Goal: Task Accomplishment & Management: Complete application form

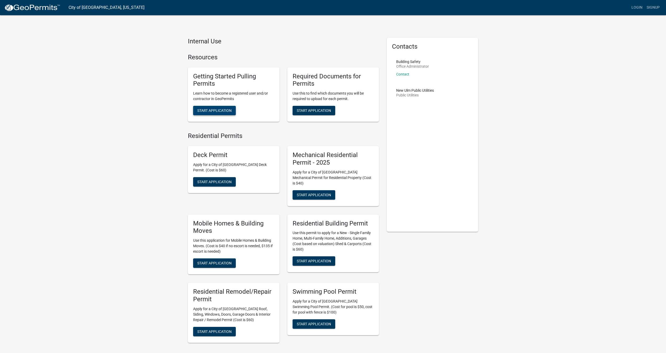
click at [229, 113] on button "Start Application" at bounding box center [214, 110] width 43 height 9
click at [636, 9] on link "Login" at bounding box center [636, 8] width 15 height 10
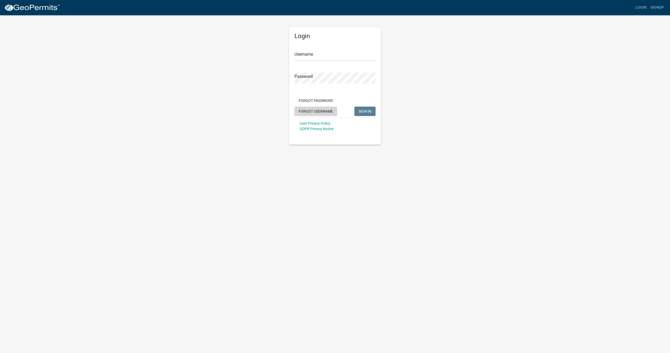
click at [317, 110] on button "Forgot Username" at bounding box center [315, 111] width 43 height 9
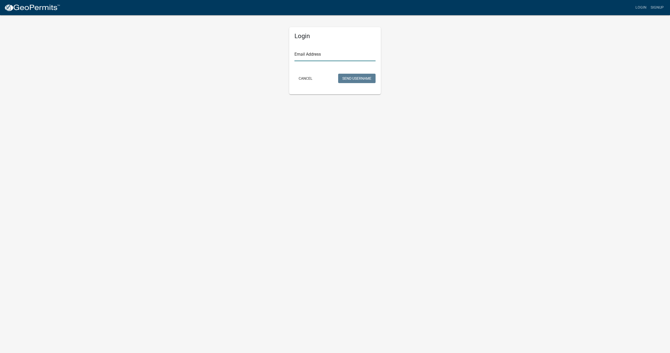
click at [333, 58] on input "Email Address" at bounding box center [334, 55] width 81 height 11
type input "[EMAIL_ADDRESS][DOMAIN_NAME]"
click at [338, 74] on button "Send Username" at bounding box center [356, 78] width 37 height 9
click at [304, 95] on button "Cancel" at bounding box center [305, 93] width 22 height 9
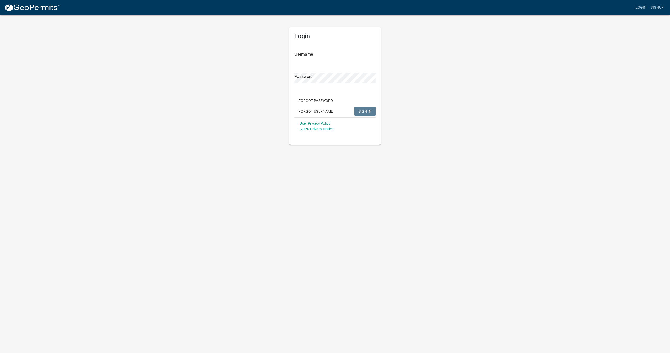
click at [314, 49] on div "Username" at bounding box center [334, 52] width 81 height 18
click at [312, 52] on input "Username" at bounding box center [334, 55] width 81 height 11
click at [321, 102] on button "Forgot Password" at bounding box center [315, 105] width 43 height 9
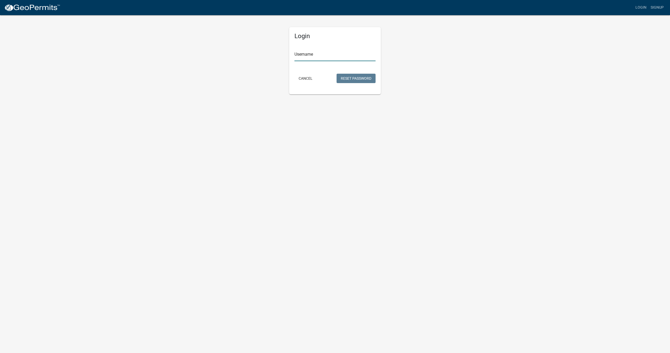
click at [315, 58] on input "Username" at bounding box center [334, 55] width 81 height 11
type input "dpaa1012"
click at [356, 79] on button "Reset Password" at bounding box center [355, 78] width 39 height 9
click at [327, 53] on input "text" at bounding box center [334, 55] width 81 height 11
type input "dpaa1012"
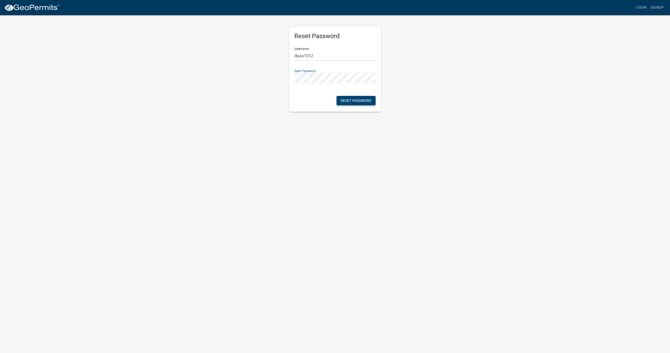
click at [342, 99] on button "Reset Password" at bounding box center [355, 100] width 39 height 9
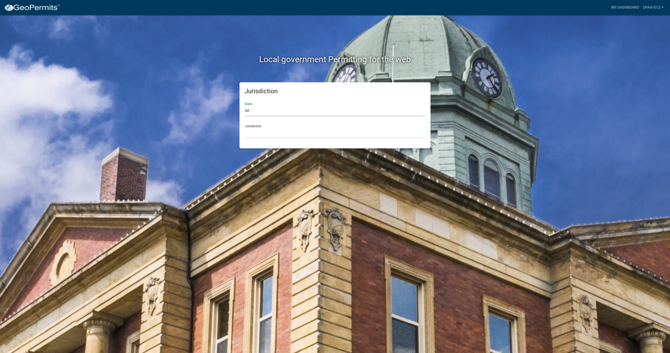
click at [270, 112] on select "All [US_STATE] [US_STATE] [US_STATE] [US_STATE] [US_STATE] [US_STATE] [US_STATE…" at bounding box center [335, 111] width 180 height 11
select select "[US_STATE]"
click at [245, 106] on select "All [US_STATE] [US_STATE] [US_STATE] [US_STATE] [US_STATE] [US_STATE] [US_STATE…" at bounding box center [335, 111] width 180 height 11
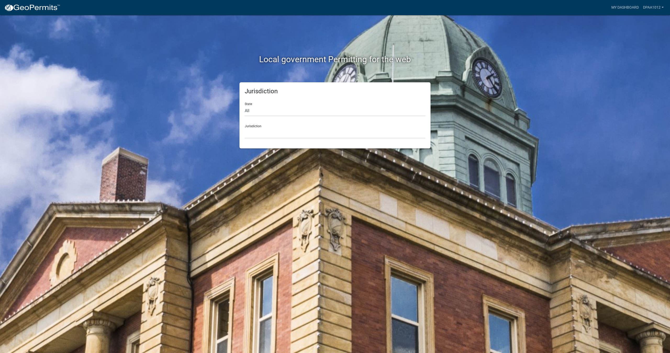
click at [266, 142] on div "Jurisdiction State All [US_STATE] [US_STATE] [US_STATE] [US_STATE] [US_STATE] […" at bounding box center [334, 115] width 191 height 66
click at [265, 135] on select "[GEOGRAPHIC_DATA], [US_STATE] [GEOGRAPHIC_DATA], [US_STATE] [GEOGRAPHIC_DATA], …" at bounding box center [335, 133] width 180 height 11
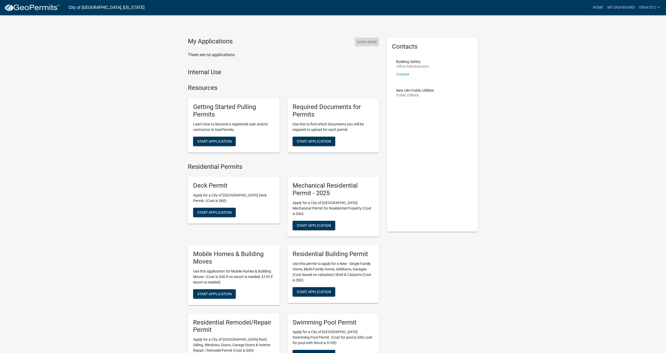
click at [377, 43] on button "Show More" at bounding box center [367, 42] width 24 height 9
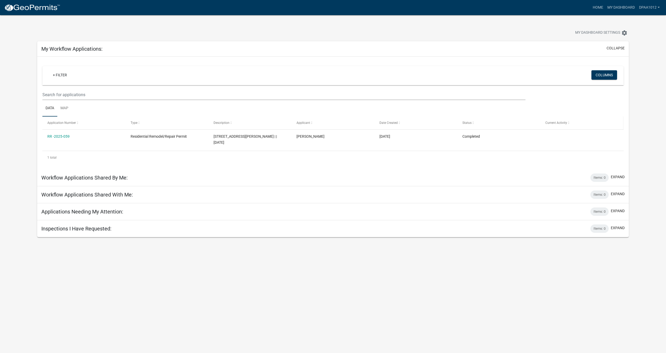
click at [563, 122] on span "Current Activity" at bounding box center [556, 123] width 22 height 4
click at [562, 123] on span "Current Activity" at bounding box center [556, 123] width 22 height 4
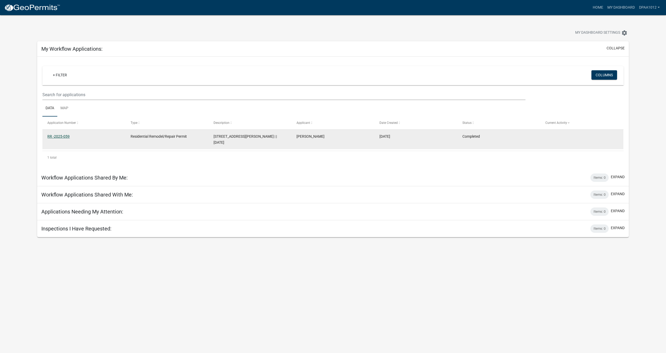
click at [57, 134] on link "RR -2025-059" at bounding box center [58, 136] width 22 height 4
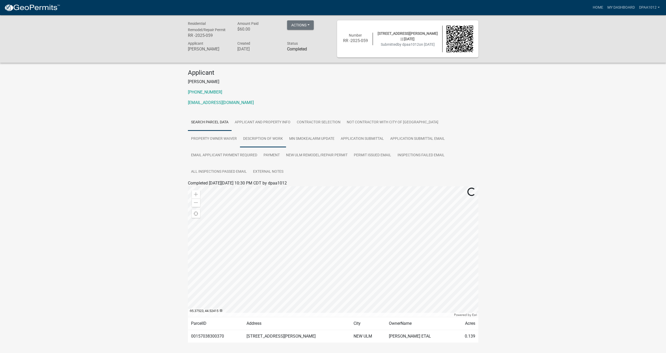
click at [240, 138] on link "Description of Work" at bounding box center [263, 139] width 46 height 17
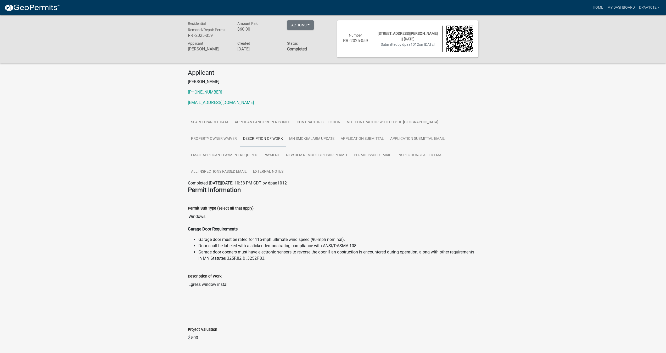
drag, startPoint x: 208, startPoint y: 138, endPoint x: 158, endPoint y: 136, distance: 50.3
click at [158, 136] on div "Residential Remodel/Repair Permit RR -2025-059 Amount Paid $60.00 Actions View …" at bounding box center [333, 216] width 666 height 402
click at [35, 10] on img at bounding box center [32, 8] width 56 height 8
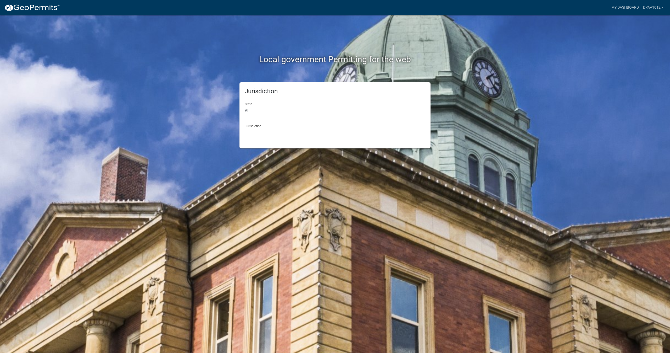
click at [245, 111] on select "All [US_STATE] [US_STATE] [US_STATE] [US_STATE] [US_STATE] [US_STATE] [US_STATE…" at bounding box center [335, 111] width 180 height 11
select select "[US_STATE]"
click at [245, 106] on select "All [US_STATE] [US_STATE] [US_STATE] [US_STATE] [US_STATE] [US_STATE] [US_STATE…" at bounding box center [335, 111] width 180 height 11
click at [250, 136] on select "[GEOGRAPHIC_DATA], [US_STATE] [GEOGRAPHIC_DATA], [US_STATE] [GEOGRAPHIC_DATA], …" at bounding box center [335, 133] width 180 height 11
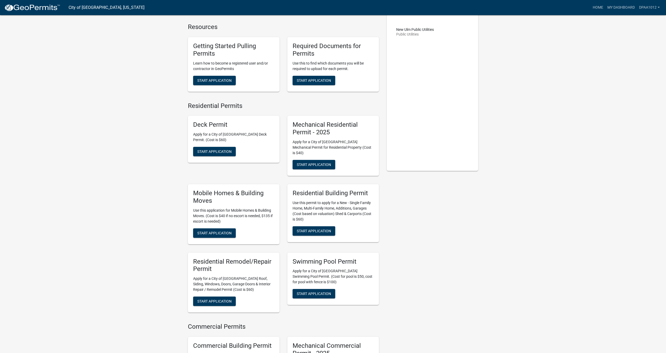
scroll to position [52, 0]
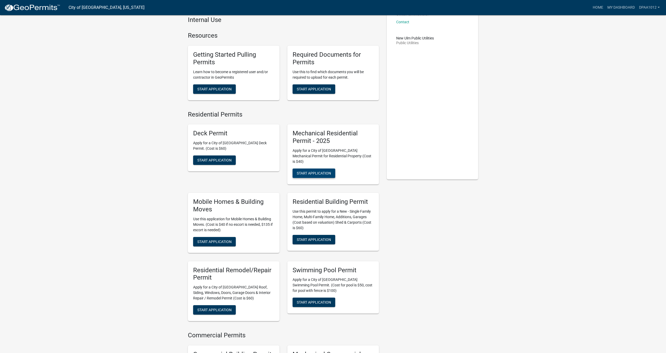
click at [320, 171] on span "Start Application" at bounding box center [314, 173] width 34 height 4
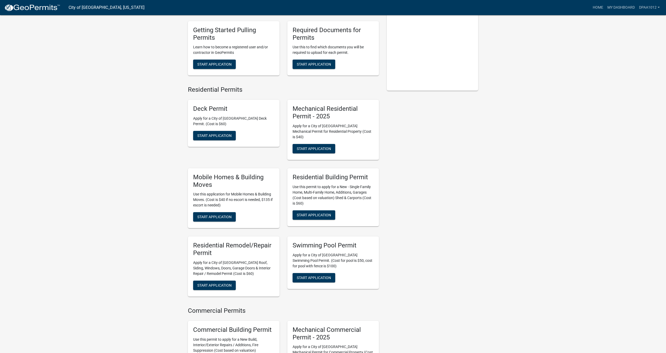
scroll to position [183, 0]
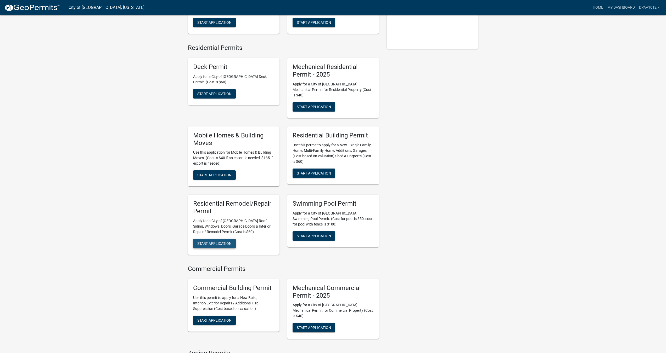
click at [203, 242] on span "Start Application" at bounding box center [214, 244] width 34 height 4
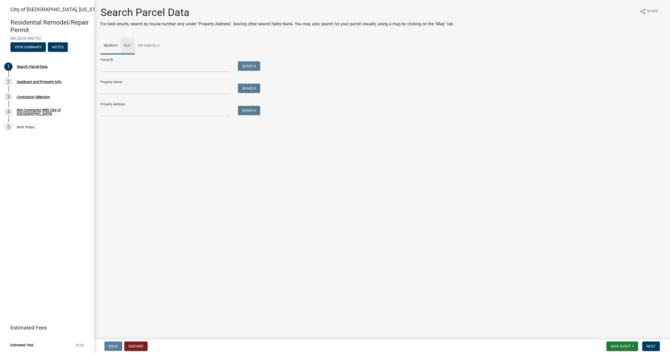
click at [129, 45] on link "Map" at bounding box center [128, 46] width 14 height 17
click at [504, 123] on div at bounding box center [453, 119] width 420 height 131
click at [249, 59] on div "Zoom in" at bounding box center [251, 62] width 8 height 8
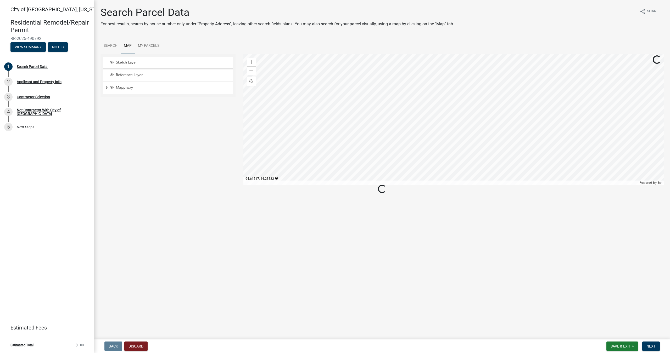
click at [321, 154] on div at bounding box center [453, 119] width 420 height 131
click at [368, 134] on div at bounding box center [453, 119] width 420 height 131
click at [253, 64] on div "Zoom in" at bounding box center [251, 62] width 8 height 8
click at [253, 64] on span at bounding box center [251, 62] width 4 height 4
click at [585, 80] on div at bounding box center [453, 119] width 420 height 131
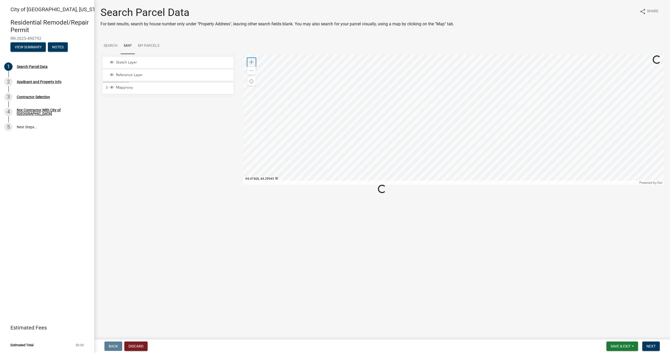
click at [250, 63] on span at bounding box center [251, 62] width 4 height 4
click at [422, 169] on div at bounding box center [453, 119] width 420 height 131
click at [372, 171] on div at bounding box center [453, 119] width 420 height 131
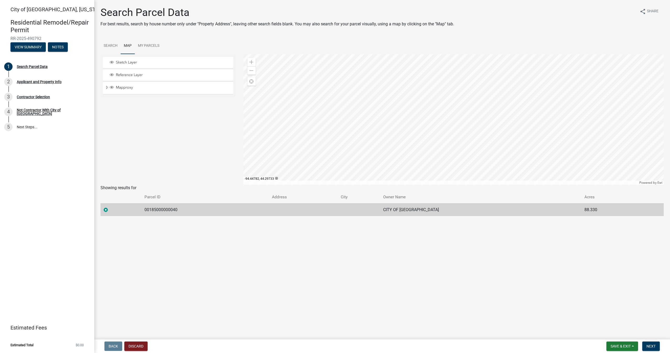
click at [377, 156] on div at bounding box center [453, 119] width 420 height 131
click at [442, 152] on div at bounding box center [453, 119] width 420 height 131
click at [428, 127] on div at bounding box center [453, 119] width 420 height 131
click at [252, 61] on span at bounding box center [251, 62] width 4 height 4
click at [511, 88] on div at bounding box center [453, 119] width 420 height 131
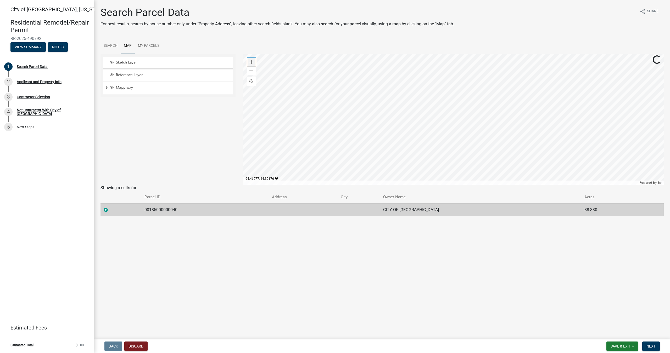
click at [252, 63] on span at bounding box center [251, 62] width 4 height 4
click at [590, 132] on div at bounding box center [453, 119] width 420 height 131
click at [522, 185] on div at bounding box center [453, 119] width 420 height 131
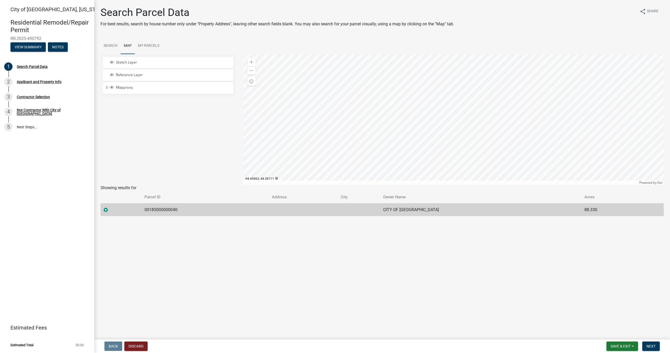
click at [485, 66] on div at bounding box center [453, 119] width 420 height 131
click at [456, 107] on div at bounding box center [453, 119] width 420 height 131
click at [351, 114] on div at bounding box center [453, 119] width 420 height 131
click at [648, 348] on span "Next" at bounding box center [650, 346] width 9 height 4
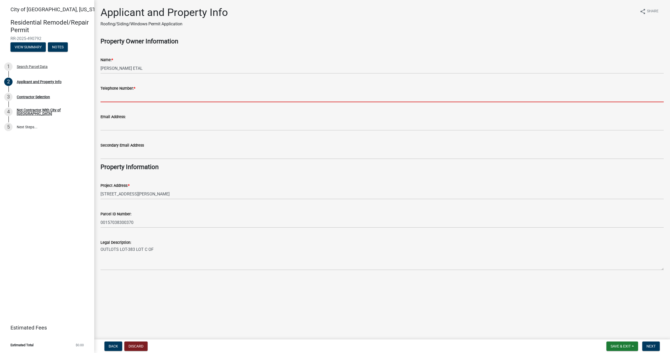
click at [138, 99] on input "Telephone Number: *" at bounding box center [381, 97] width 563 height 11
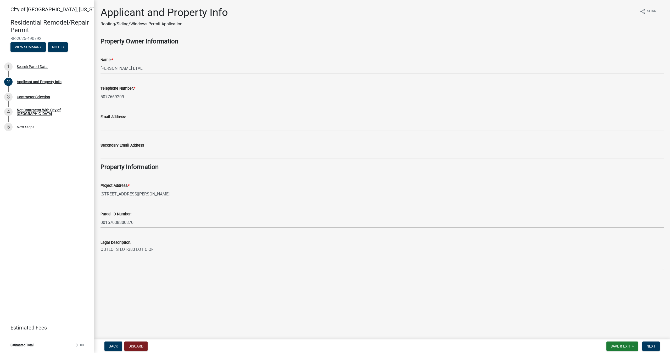
type input "5077669209"
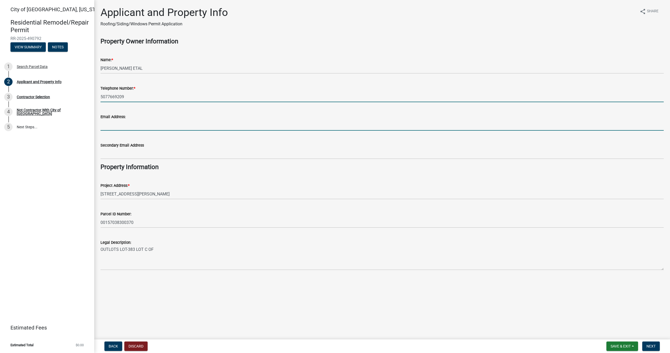
click at [134, 123] on input "Email Address:" at bounding box center [381, 125] width 563 height 11
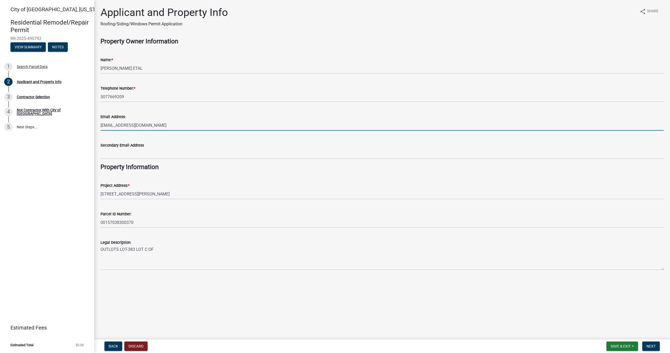
type input "[EMAIL_ADDRESS][DOMAIN_NAME]"
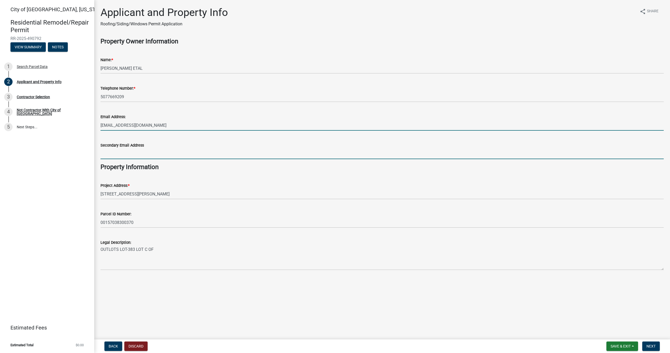
click at [142, 152] on input "Secondary Email Address" at bounding box center [381, 154] width 563 height 11
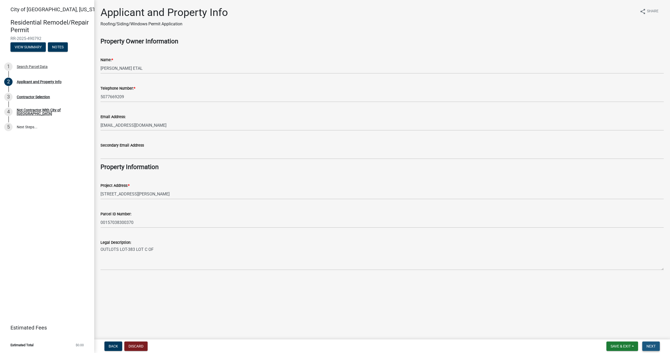
click at [652, 343] on button "Next" at bounding box center [651, 346] width 18 height 9
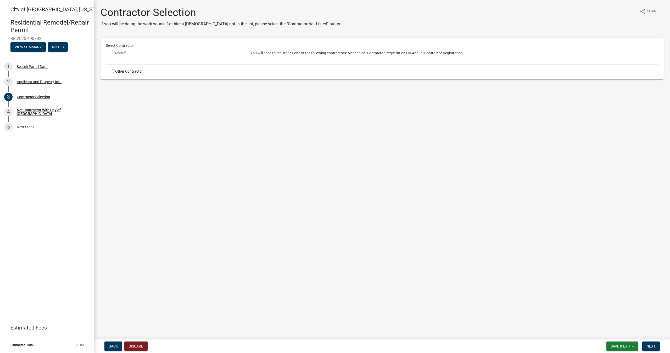
click at [114, 54] on input "radio" at bounding box center [113, 52] width 3 height 3
click at [114, 53] on input "radio" at bounding box center [113, 52] width 3 height 3
radio input "false"
click at [112, 70] on input "radio" at bounding box center [113, 70] width 3 height 3
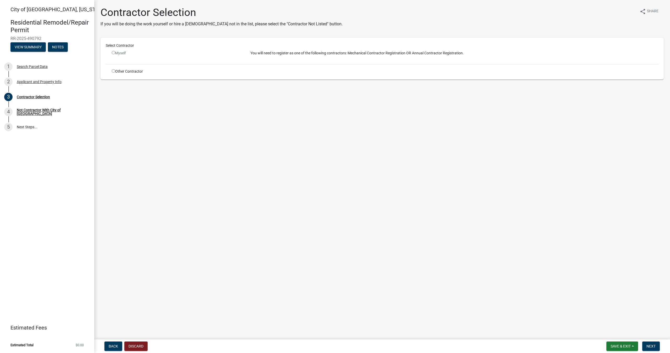
radio input "true"
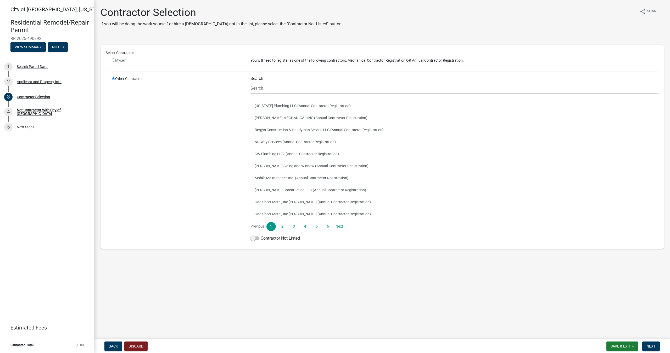
click at [114, 58] on div "Myself" at bounding box center [177, 60] width 131 height 5
click at [114, 59] on input "radio" at bounding box center [113, 59] width 3 height 3
radio input "false"
radio input "true"
click at [114, 59] on input "radio" at bounding box center [113, 59] width 3 height 3
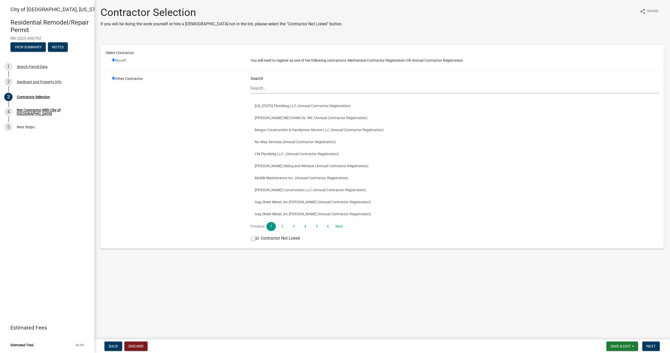
radio input "false"
radio input "true"
click at [114, 59] on input "radio" at bounding box center [113, 59] width 3 height 3
radio input "false"
radio input "true"
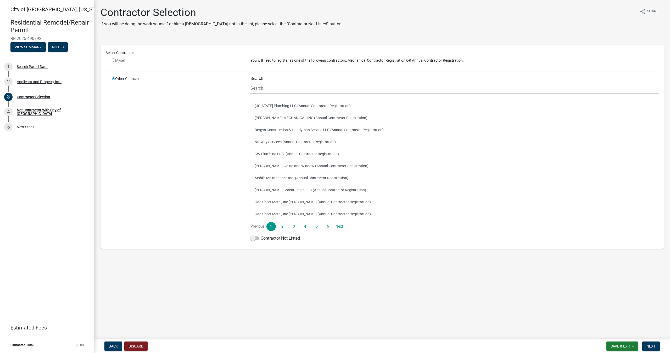
click at [114, 59] on input "radio" at bounding box center [113, 59] width 3 height 3
radio input "false"
radio input "true"
click at [114, 59] on input "radio" at bounding box center [113, 59] width 3 height 3
radio input "false"
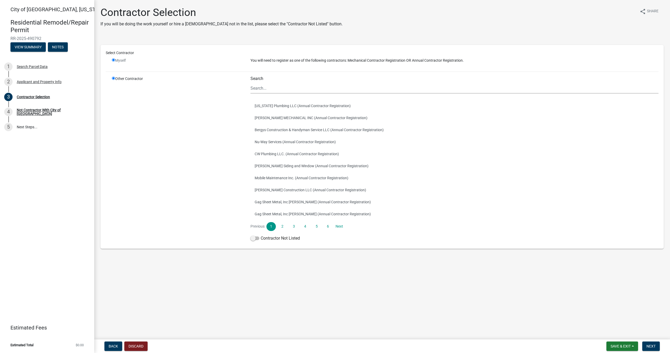
radio input "true"
click at [114, 59] on input "radio" at bounding box center [113, 59] width 3 height 3
radio input "false"
radio input "true"
click at [114, 59] on input "radio" at bounding box center [113, 59] width 3 height 3
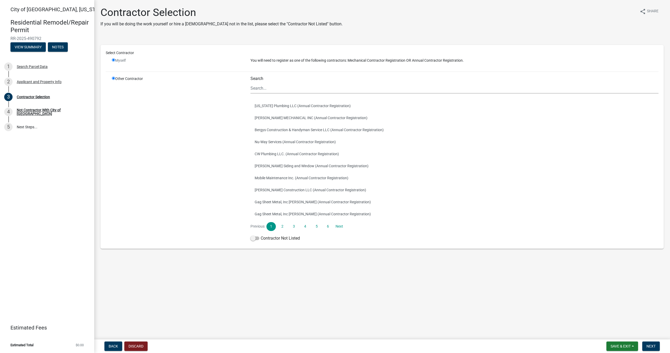
radio input "false"
radio input "true"
click at [114, 59] on input "radio" at bounding box center [113, 59] width 3 height 3
radio input "false"
radio input "true"
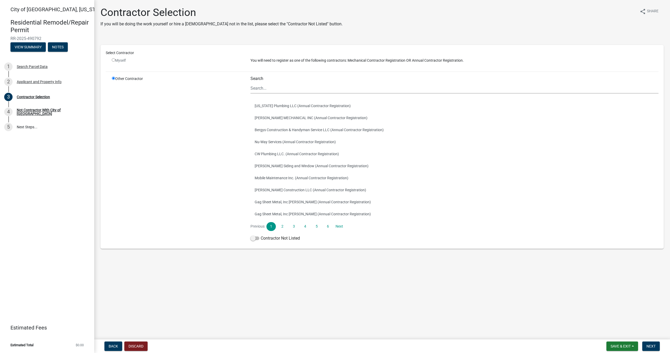
click at [114, 59] on input "radio" at bounding box center [113, 59] width 3 height 3
radio input "false"
radio input "true"
click at [114, 59] on input "radio" at bounding box center [113, 59] width 3 height 3
radio input "false"
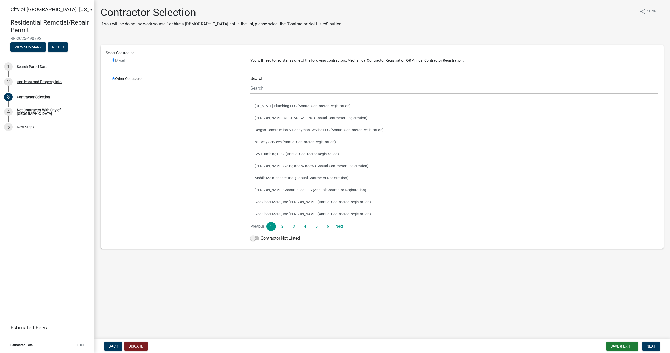
radio input "true"
click at [114, 59] on input "radio" at bounding box center [113, 59] width 3 height 3
radio input "false"
radio input "true"
click at [114, 58] on input "radio" at bounding box center [113, 59] width 3 height 3
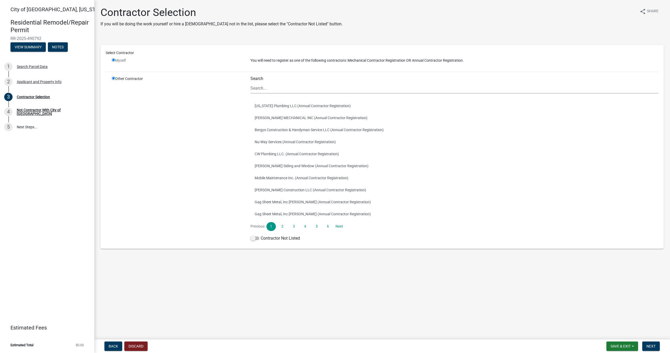
radio input "false"
radio input "true"
click at [114, 58] on input "radio" at bounding box center [113, 59] width 3 height 3
radio input "false"
radio input "true"
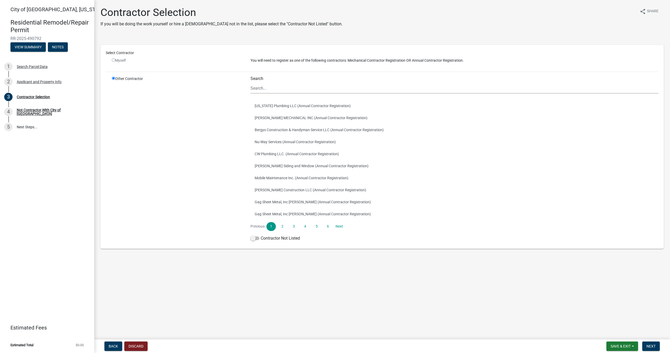
click at [114, 58] on input "radio" at bounding box center [113, 59] width 3 height 3
radio input "false"
radio input "true"
click at [114, 58] on input "radio" at bounding box center [113, 59] width 3 height 3
radio input "false"
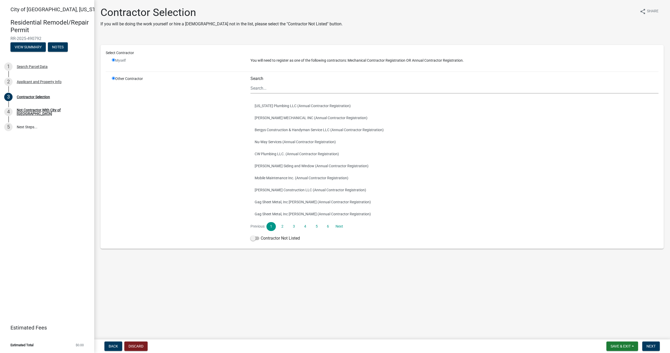
radio input "true"
click at [113, 346] on span "Back" at bounding box center [113, 346] width 9 height 4
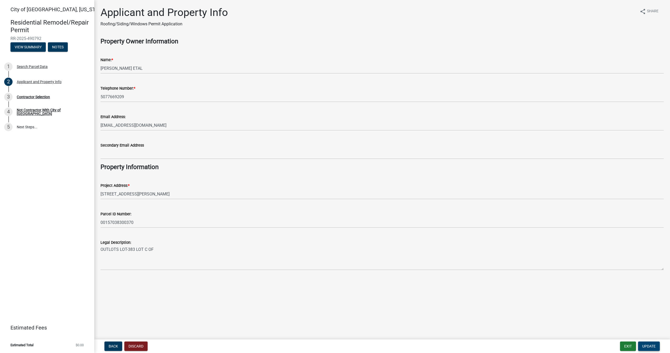
click at [644, 347] on span "Update" at bounding box center [648, 346] width 13 height 4
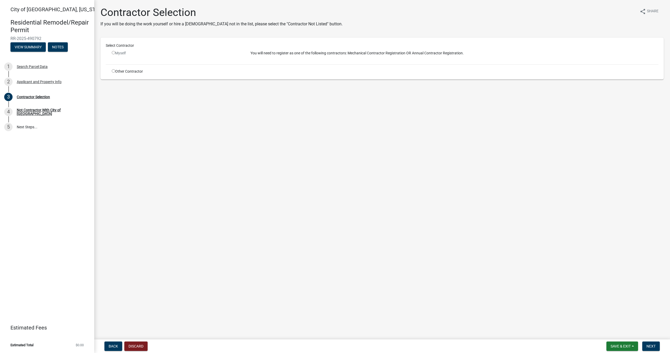
click at [113, 52] on input "radio" at bounding box center [113, 52] width 3 height 3
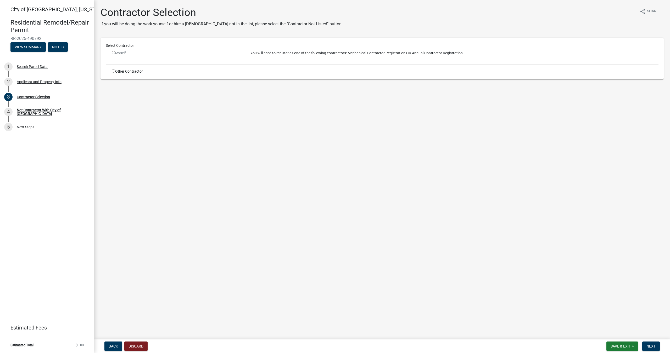
click at [113, 52] on input "radio" at bounding box center [113, 52] width 3 height 3
radio input "false"
click at [114, 71] on input "radio" at bounding box center [113, 70] width 3 height 3
radio input "true"
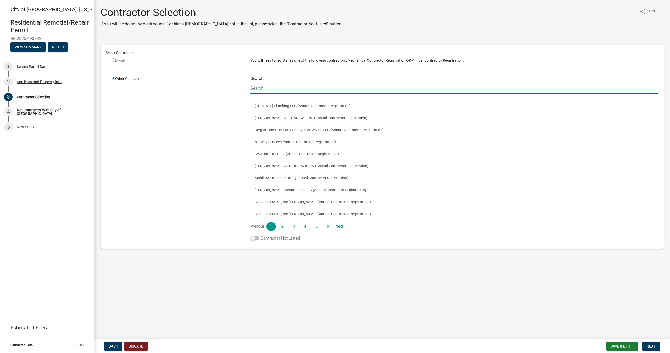
click at [258, 238] on span at bounding box center [254, 239] width 9 height 4
click at [261, 235] on input "Contractor Not Listed" at bounding box center [261, 235] width 0 height 0
click at [656, 347] on button "Next" at bounding box center [651, 346] width 18 height 9
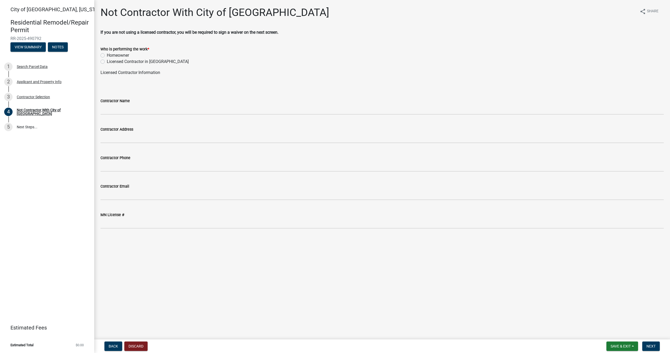
click at [107, 55] on label "Homeowner" at bounding box center [118, 55] width 22 height 6
click at [107, 55] on input "Homeowner" at bounding box center [108, 53] width 3 height 3
radio input "true"
click at [650, 348] on span "Next" at bounding box center [650, 346] width 9 height 4
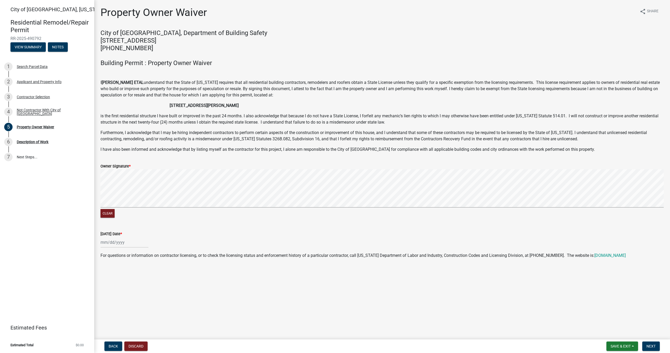
click at [224, 208] on signature-pad at bounding box center [381, 190] width 563 height 40
click at [131, 242] on div at bounding box center [124, 242] width 48 height 11
select select "10"
select select "2025"
click at [139, 280] on div "10" at bounding box center [139, 279] width 8 height 8
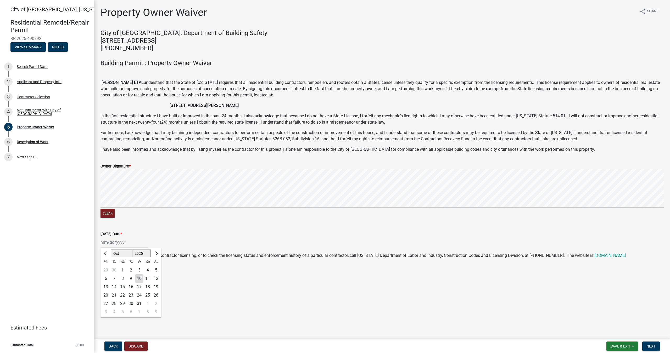
type input "[DATE]"
click at [652, 345] on span "Next" at bounding box center [650, 346] width 9 height 4
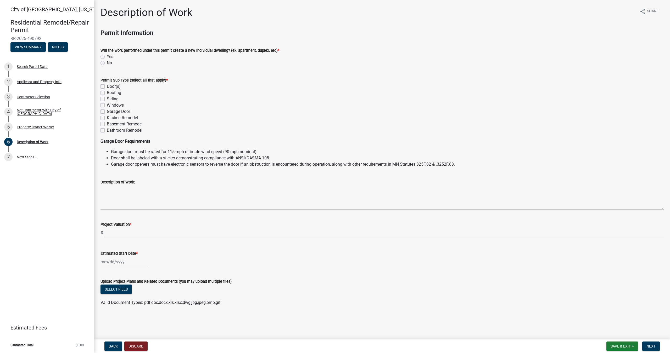
click at [107, 63] on label "No" at bounding box center [109, 63] width 5 height 6
click at [107, 63] on input "No" at bounding box center [108, 61] width 3 height 3
radio input "true"
click at [107, 124] on label "Basement Remodel" at bounding box center [125, 124] width 36 height 6
click at [107, 124] on input "Basement Remodel" at bounding box center [108, 122] width 3 height 3
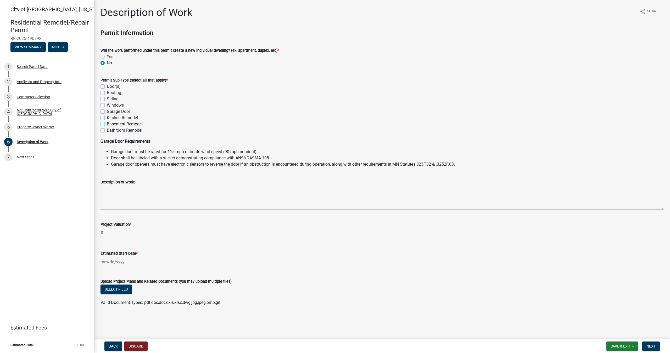
checkbox input "true"
checkbox input "false"
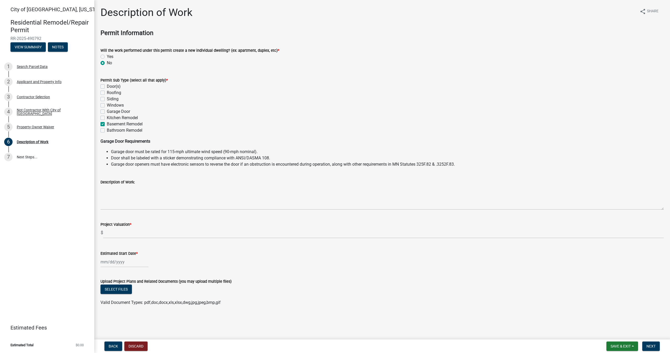
checkbox input "false"
checkbox input "true"
checkbox input "false"
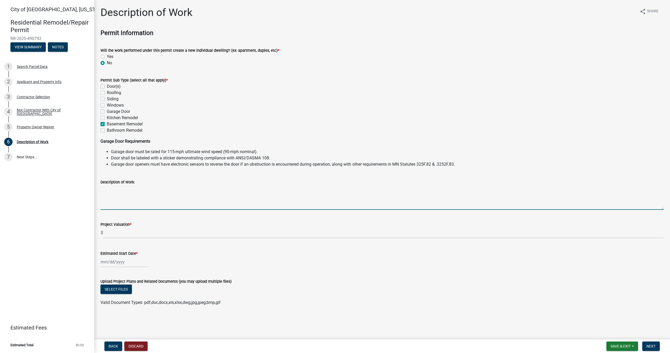
click at [163, 205] on textarea "Description of Work:" at bounding box center [381, 197] width 563 height 25
type textarea "remodeling basement/new walls/sub-floor"
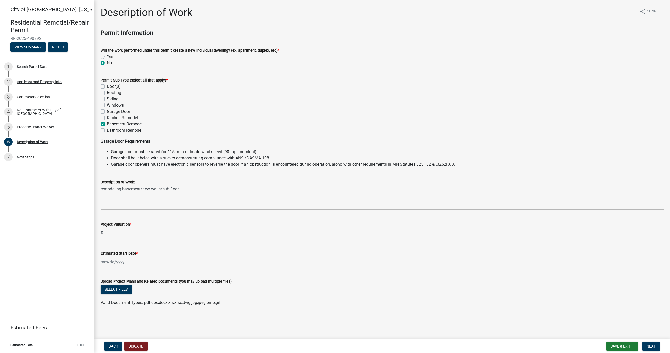
click at [171, 235] on input "text" at bounding box center [383, 233] width 560 height 11
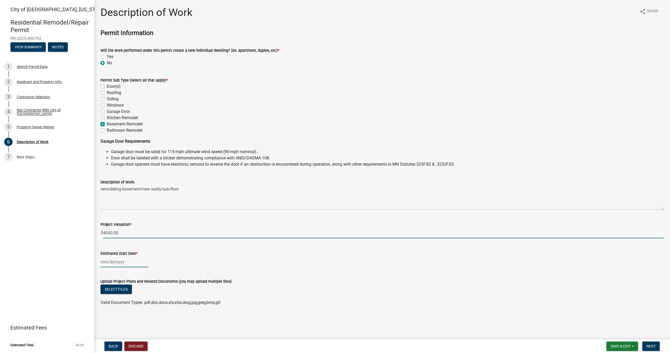
type input "4000"
click at [126, 264] on div at bounding box center [124, 262] width 48 height 11
select select "10"
select select "2025"
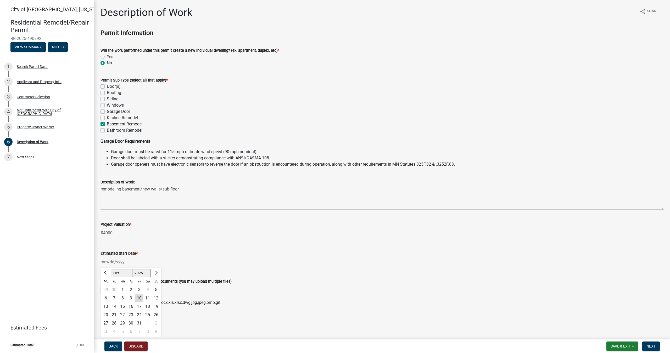
click at [140, 297] on div "10" at bounding box center [139, 298] width 8 height 8
type input "[DATE]"
click at [654, 346] on span "Next" at bounding box center [650, 346] width 9 height 4
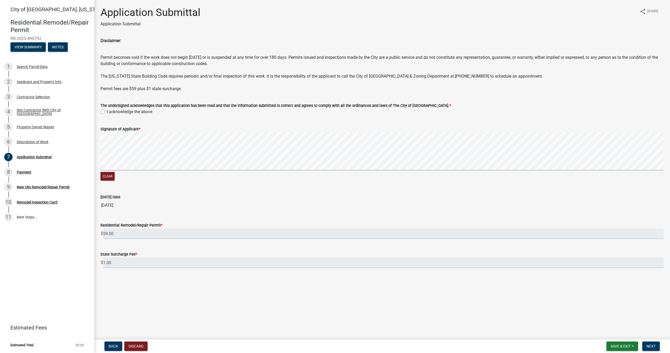
click at [103, 110] on div "I acknowledge the above" at bounding box center [381, 112] width 563 height 6
click at [107, 111] on label "I acknowledge the above" at bounding box center [130, 112] width 46 height 6
click at [107, 111] on input "I acknowledge the above" at bounding box center [108, 110] width 3 height 3
checkbox input "true"
click at [649, 346] on span "Next" at bounding box center [650, 346] width 9 height 4
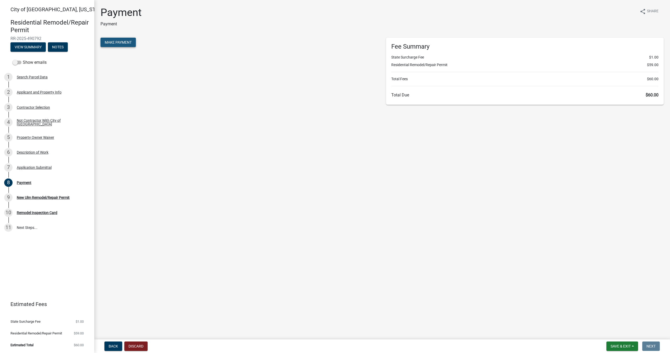
click at [119, 41] on span "Make Payment" at bounding box center [118, 42] width 27 height 4
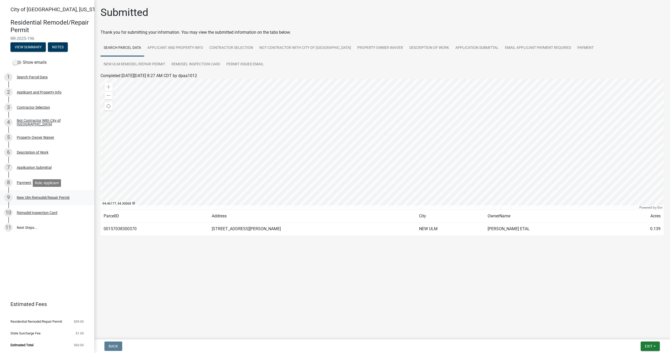
click at [49, 198] on div "New Ulm Remodel/Repair Permit" at bounding box center [43, 198] width 53 height 4
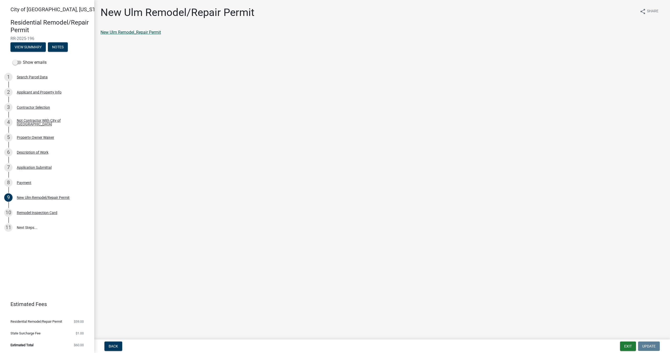
click at [120, 31] on link "New Ulm Remodel_Repair Permit" at bounding box center [130, 32] width 60 height 5
